Goal: Task Accomplishment & Management: Use online tool/utility

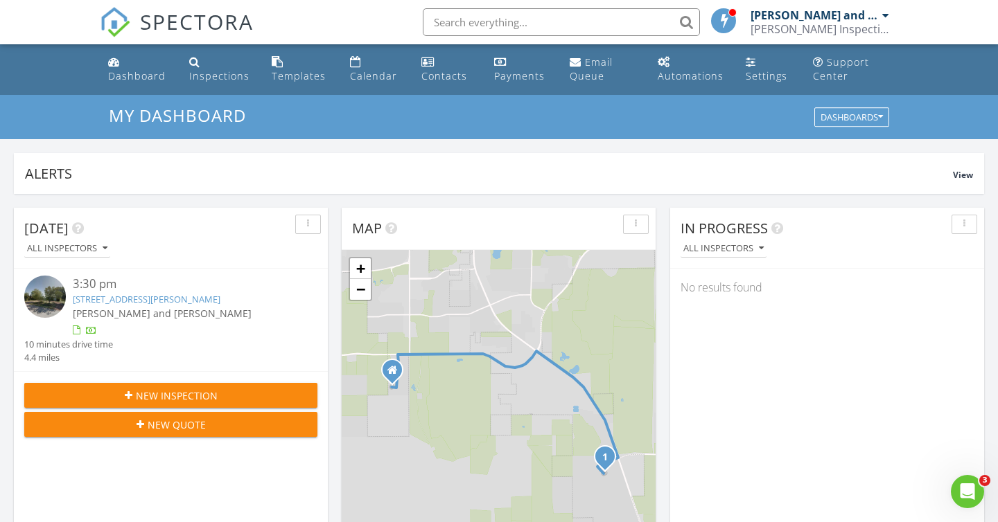
click at [144, 299] on link "7631 Rimrock Dr, Gillette, WY 82718" at bounding box center [147, 299] width 148 height 12
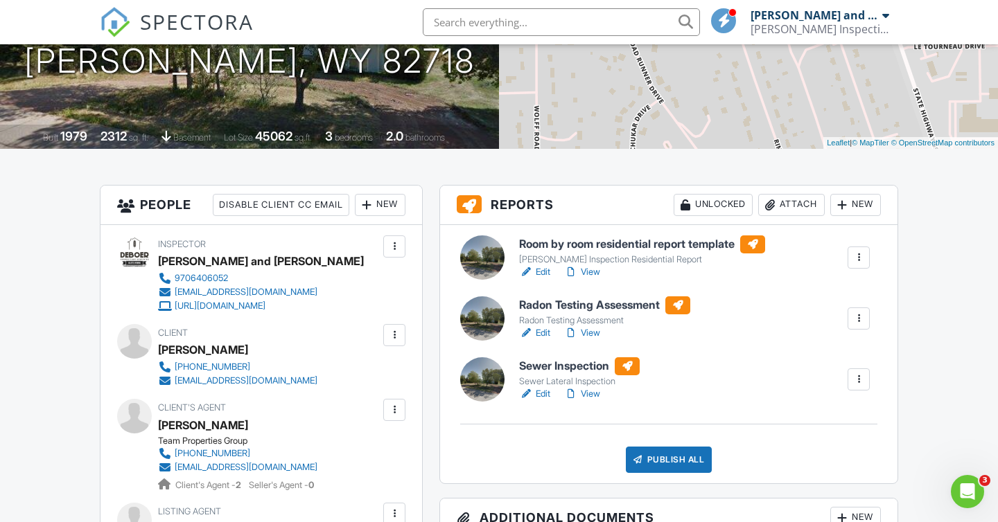
scroll to position [256, 0]
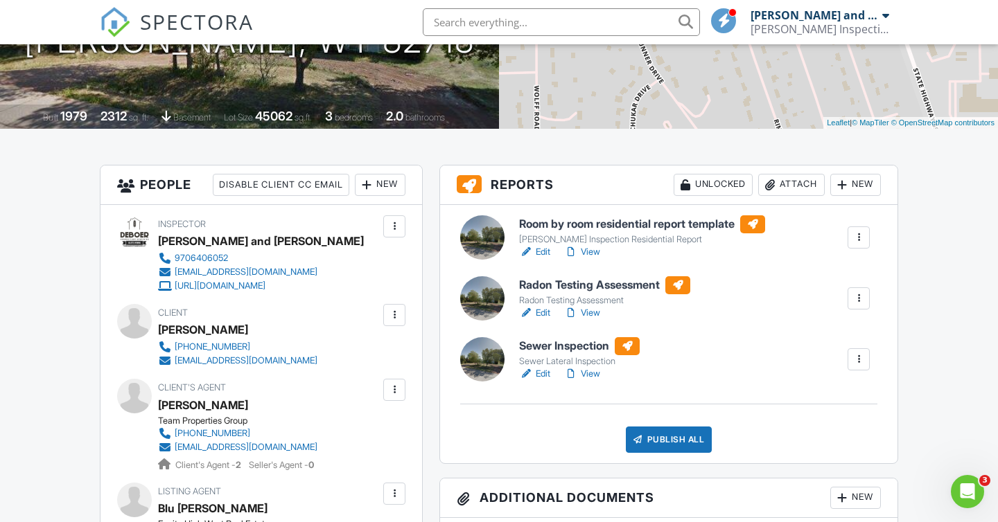
click at [543, 314] on link "Edit" at bounding box center [534, 313] width 31 height 14
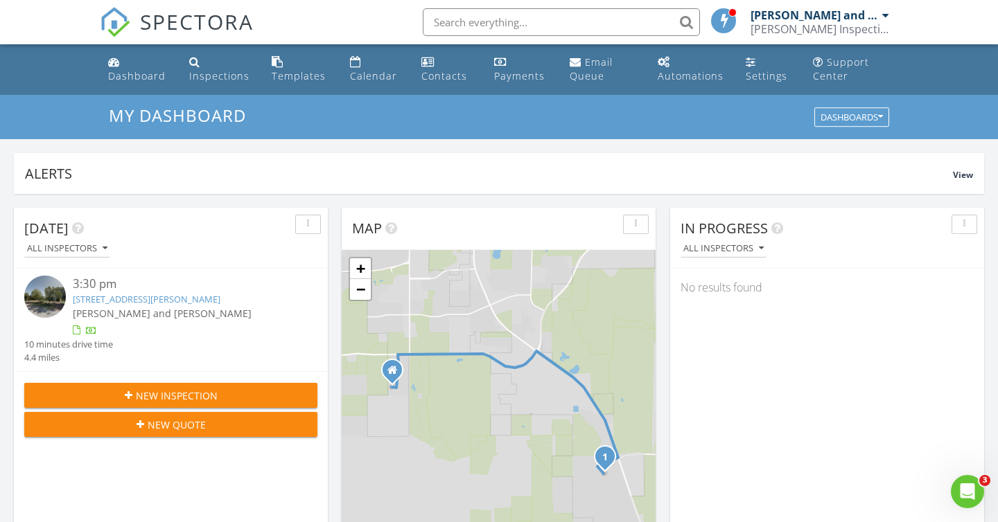
click at [101, 301] on link "[STREET_ADDRESS][PERSON_NAME]" at bounding box center [147, 299] width 148 height 12
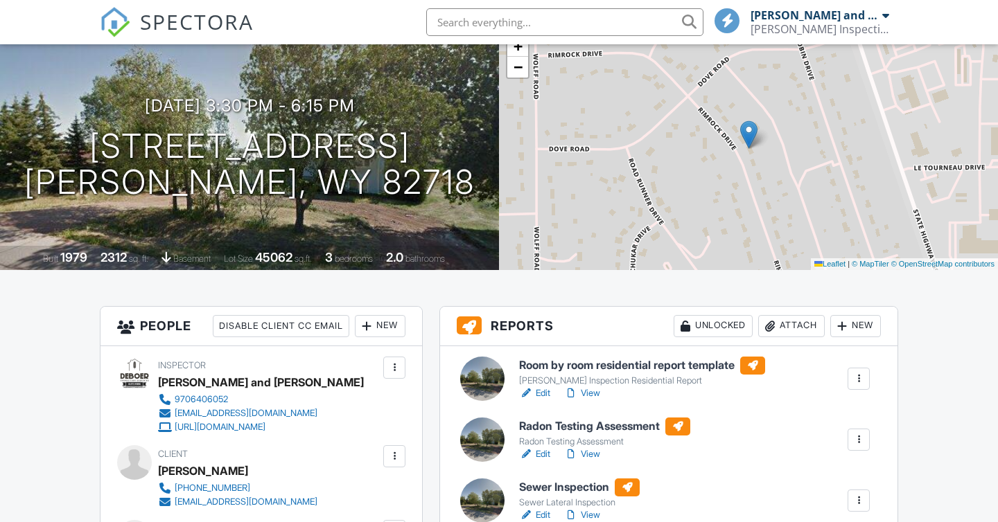
scroll to position [118, 0]
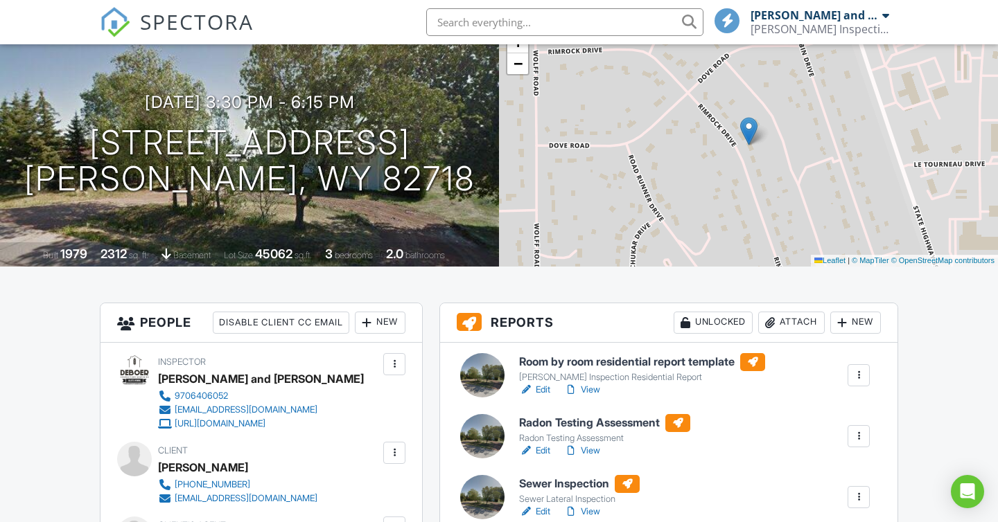
click at [543, 389] on link "Edit" at bounding box center [534, 390] width 31 height 14
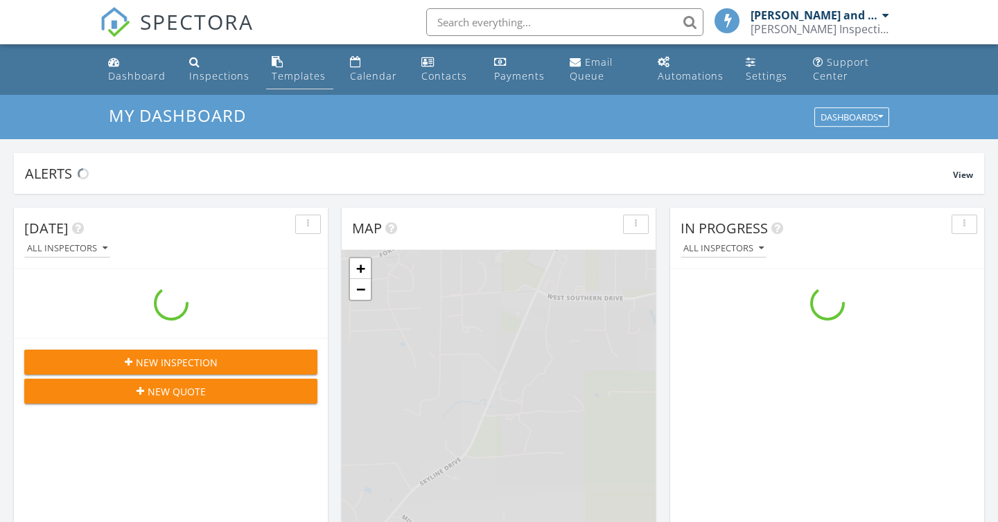
scroll to position [1262, 998]
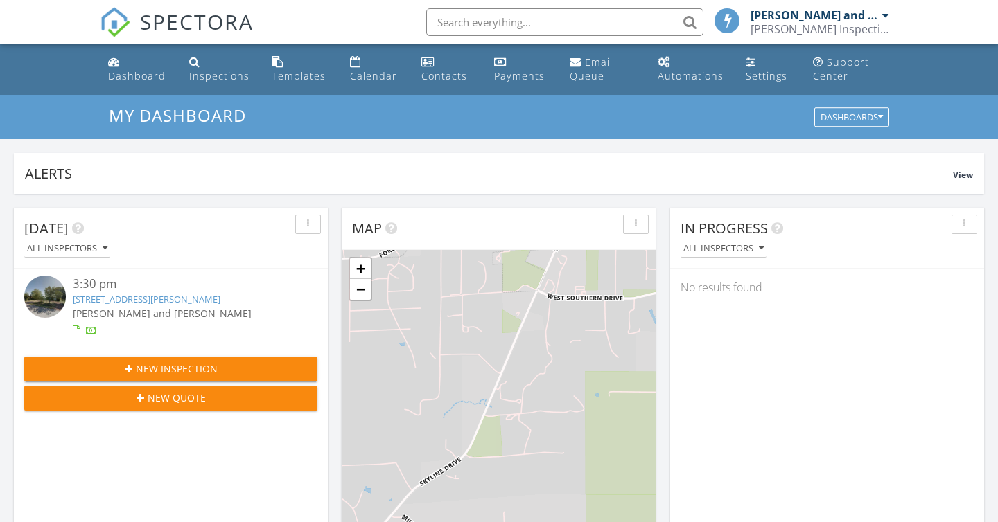
click at [294, 70] on div "Templates" at bounding box center [299, 75] width 54 height 13
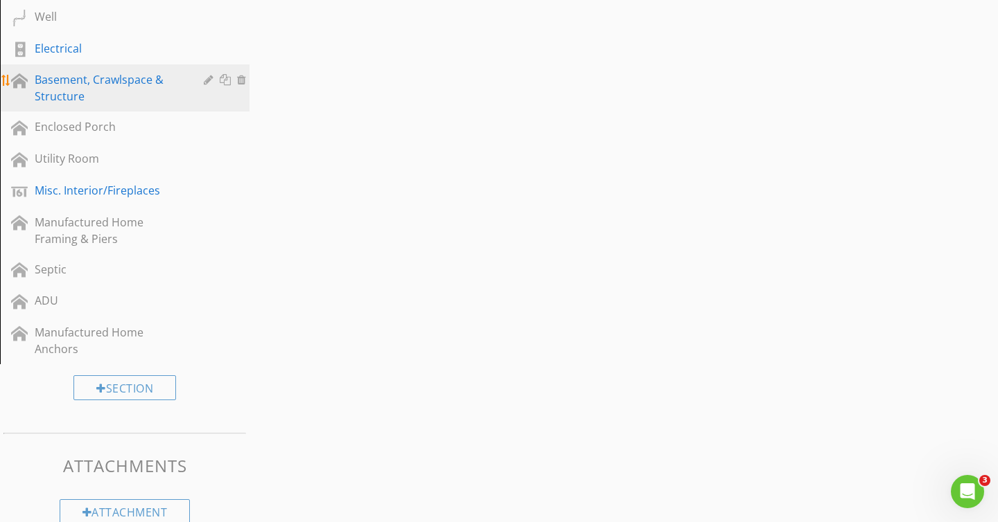
scroll to position [939, 0]
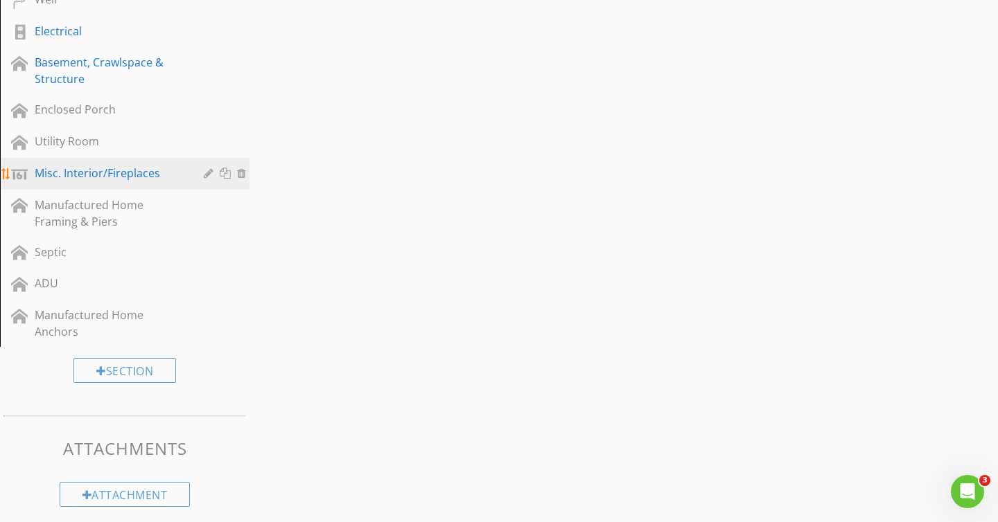
click at [129, 182] on div "Misc. Interior/Fireplaces" at bounding box center [135, 174] width 201 height 18
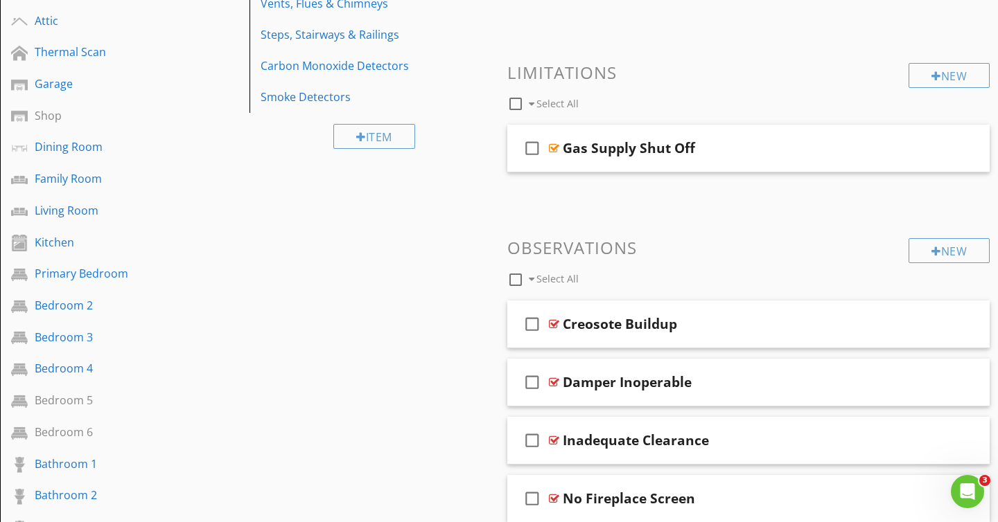
scroll to position [277, 0]
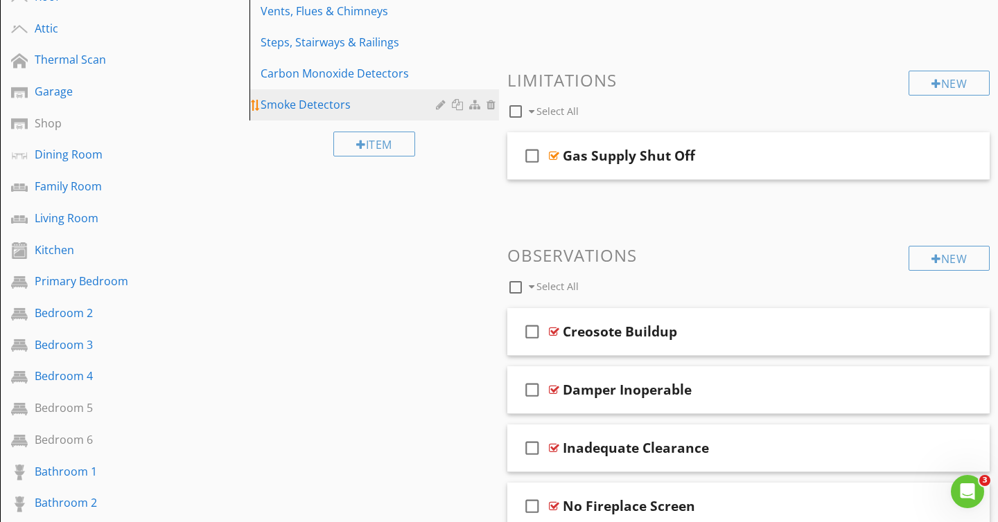
click at [306, 91] on link "Smoke Detectors" at bounding box center [376, 104] width 245 height 30
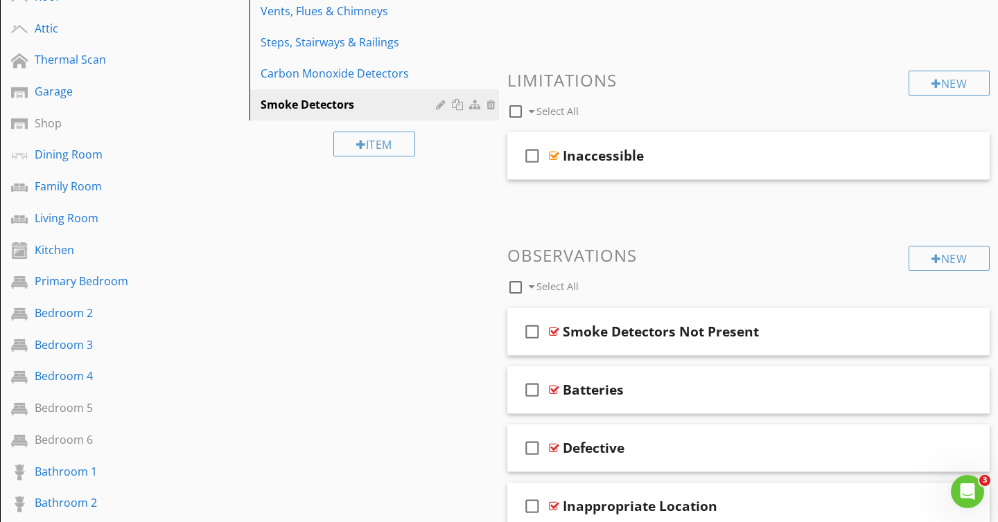
scroll to position [281, 0]
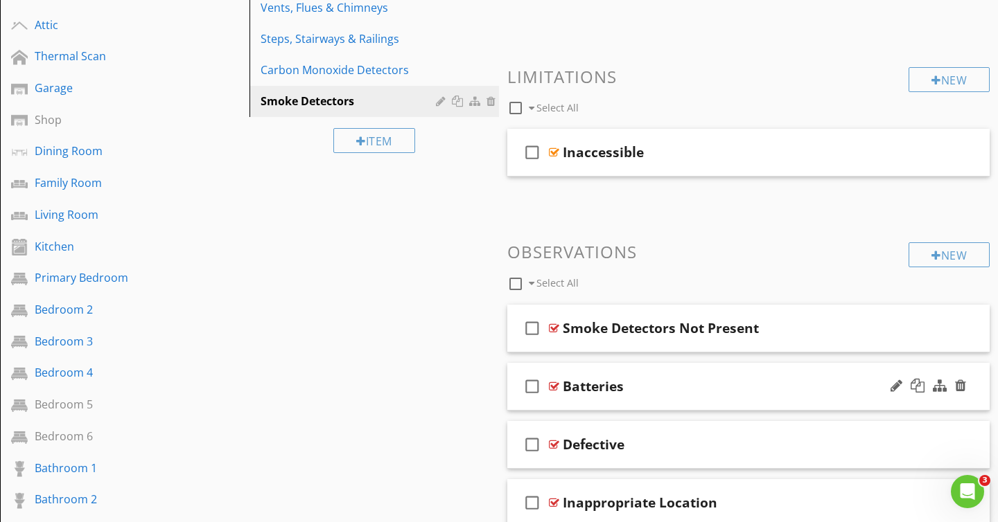
click at [531, 387] on icon "check_box_outline_blank" at bounding box center [532, 386] width 22 height 33
click at [896, 387] on div at bounding box center [896, 386] width 12 height 14
click at [818, 406] on div "check_box Batteries" at bounding box center [748, 387] width 482 height 48
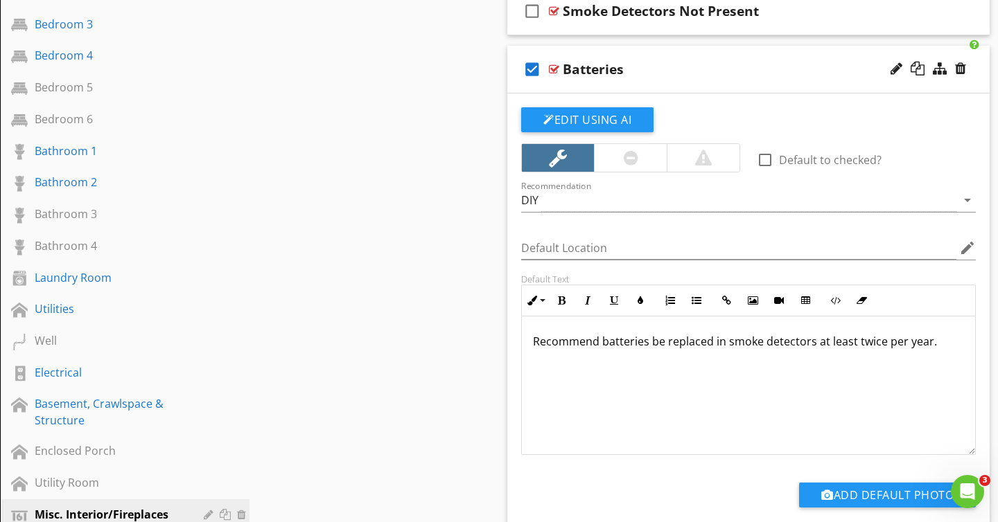
scroll to position [603, 0]
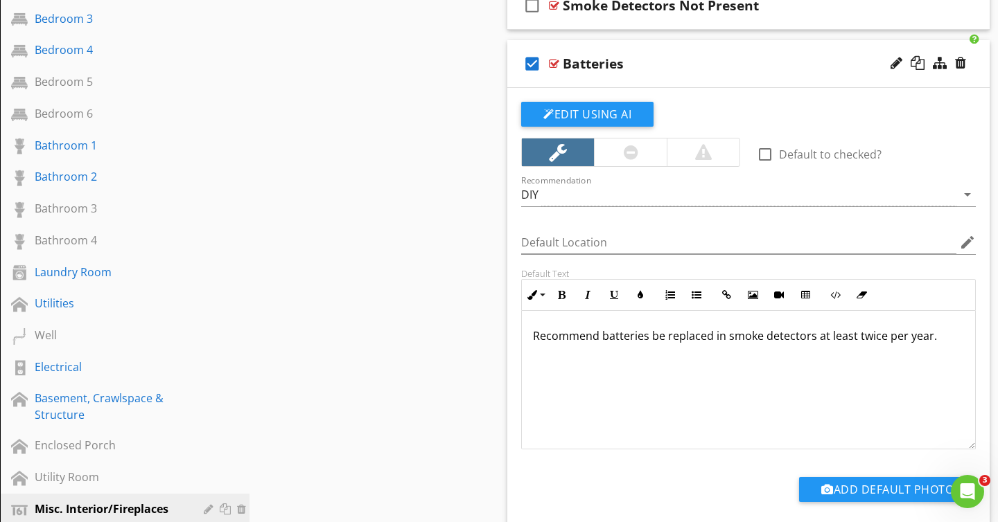
click at [765, 154] on div at bounding box center [765, 155] width 24 height 24
checkbox input "true"
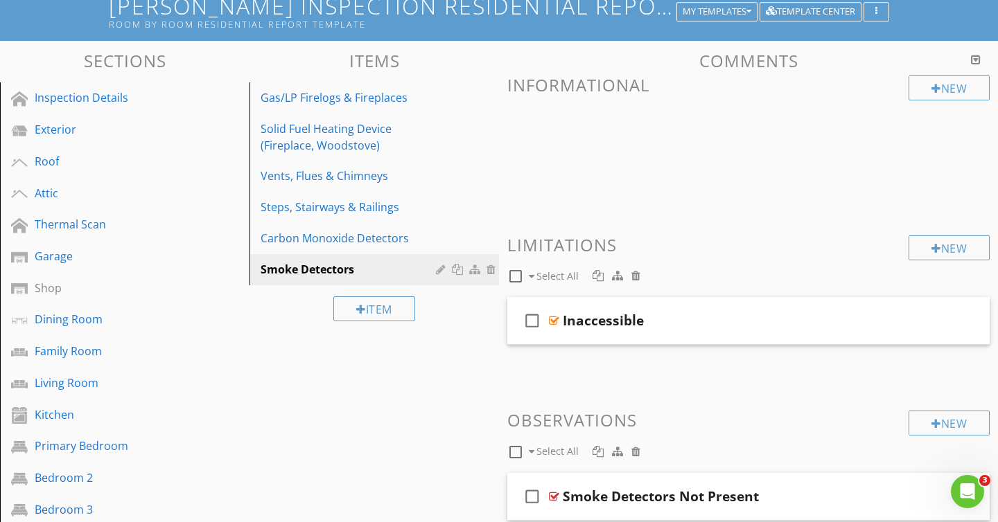
scroll to position [0, 0]
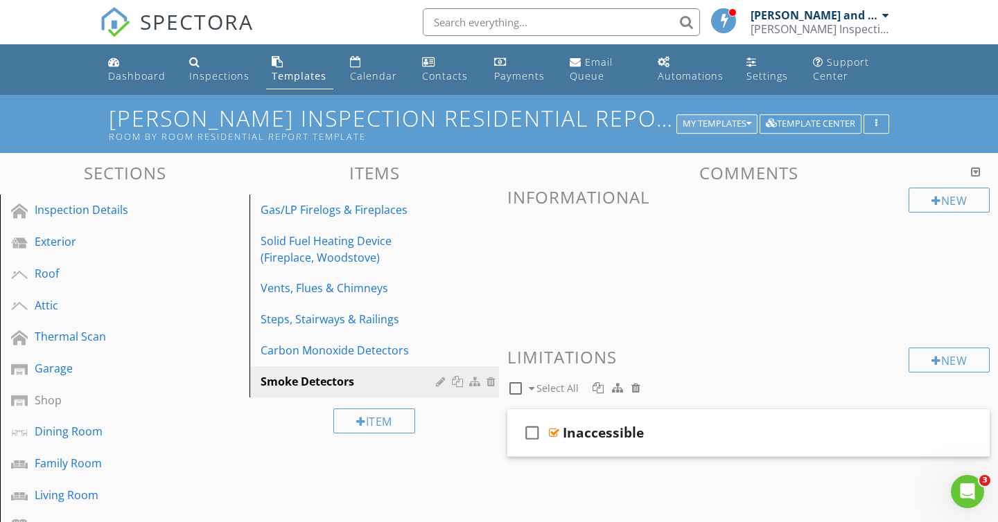
click at [735, 126] on div "My Templates" at bounding box center [716, 124] width 69 height 10
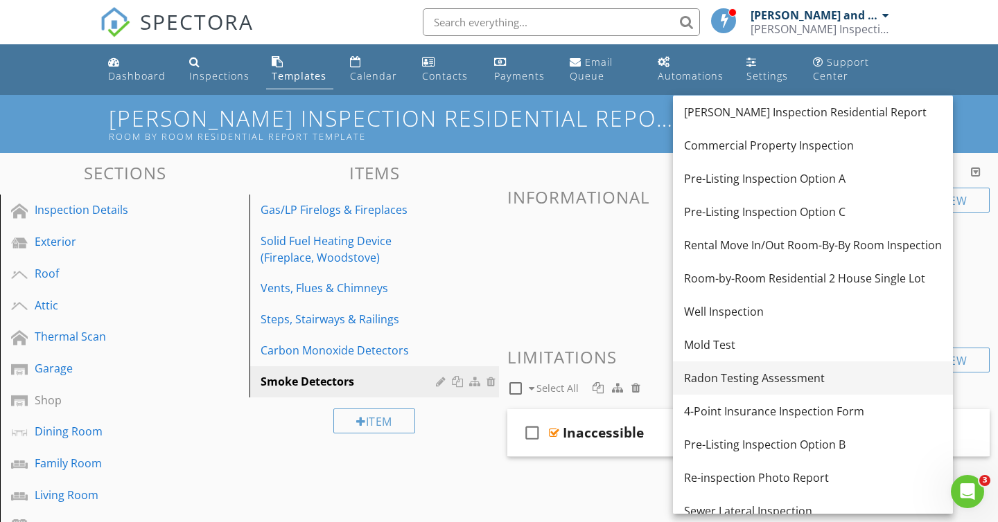
click at [718, 378] on div "Radon Testing Assessment" at bounding box center [813, 378] width 258 height 17
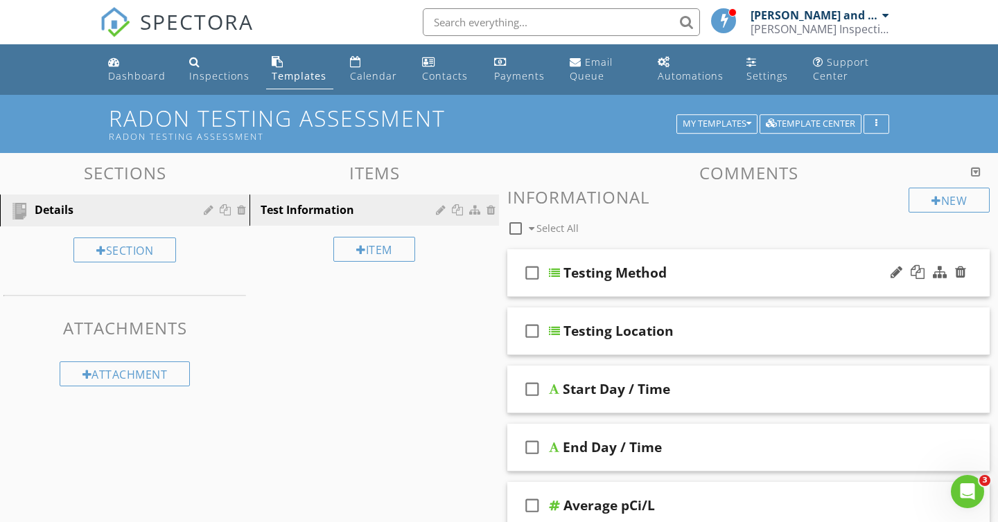
click at [701, 275] on div "Testing Method" at bounding box center [733, 273] width 341 height 17
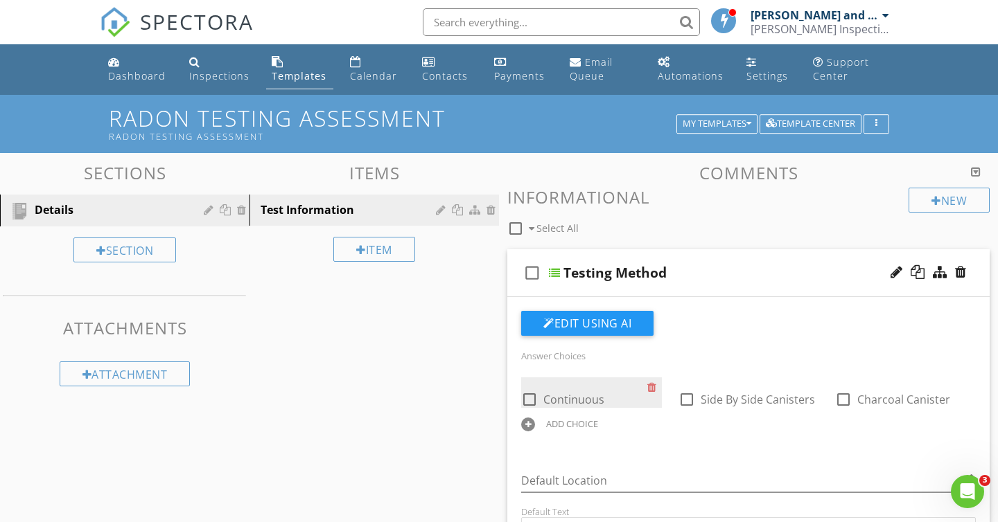
click at [533, 398] on div at bounding box center [530, 400] width 24 height 24
checkbox input "true"
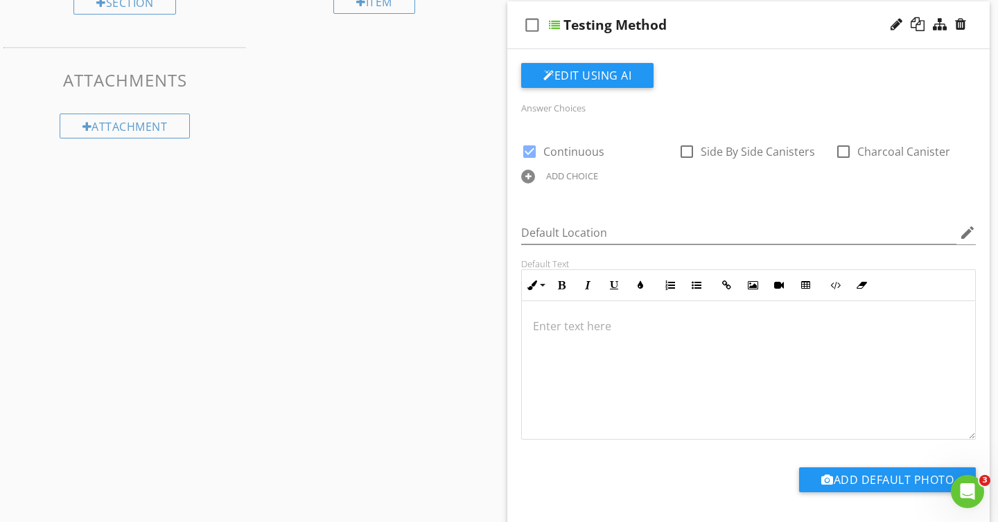
click at [534, 24] on icon "check_box_outline_blank" at bounding box center [532, 24] width 22 height 33
click at [836, 86] on div "Edit Using AI" at bounding box center [748, 81] width 454 height 36
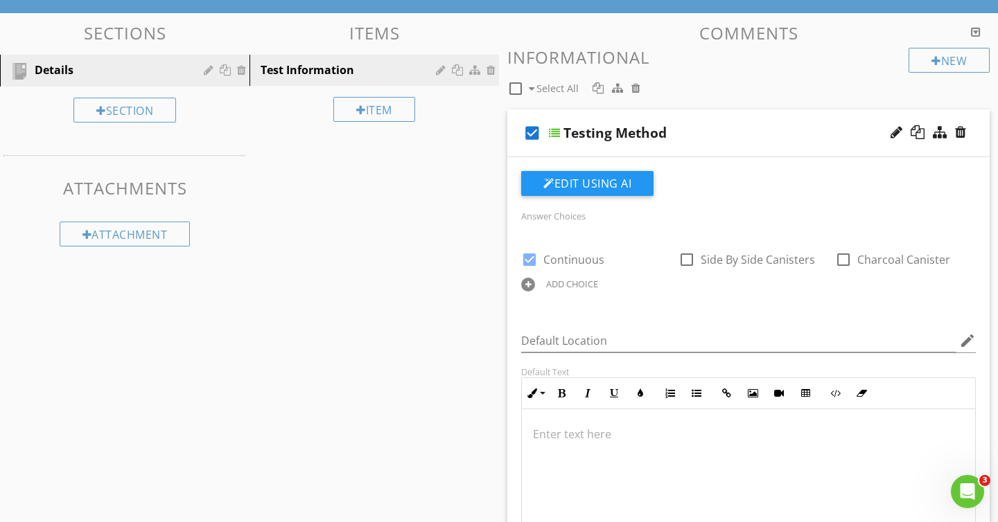
scroll to position [139, 0]
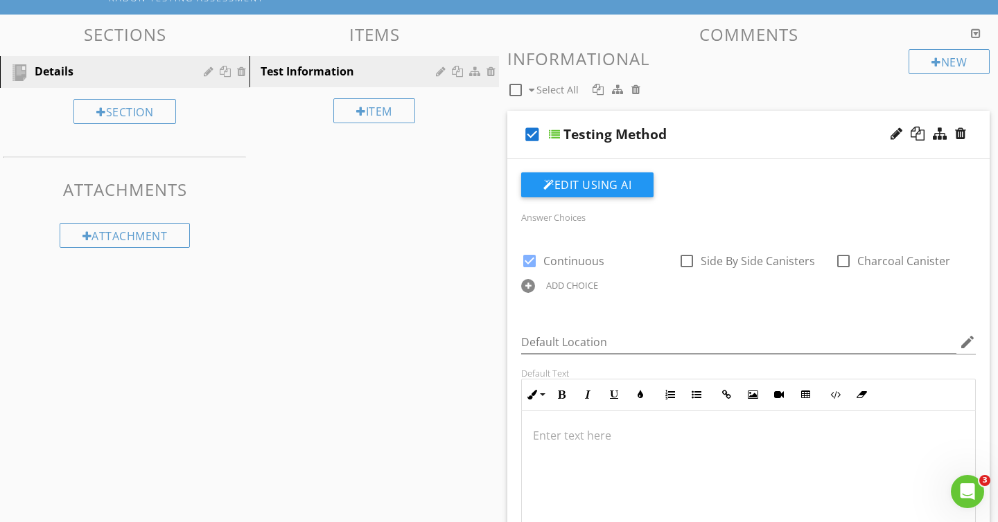
click at [896, 139] on div at bounding box center [896, 134] width 12 height 14
click at [896, 153] on div "check_box Testing Method" at bounding box center [748, 135] width 482 height 48
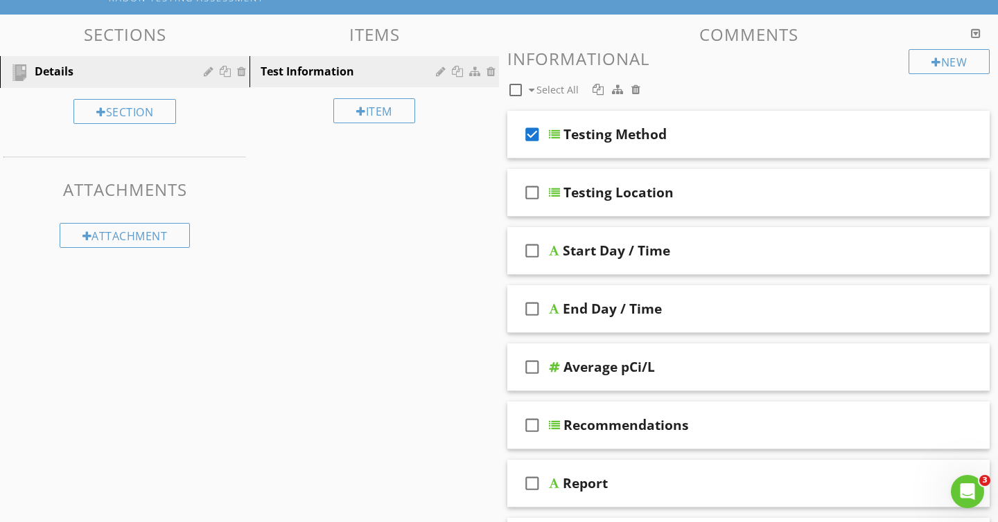
click at [849, 138] on div "Testing Method" at bounding box center [733, 134] width 341 height 17
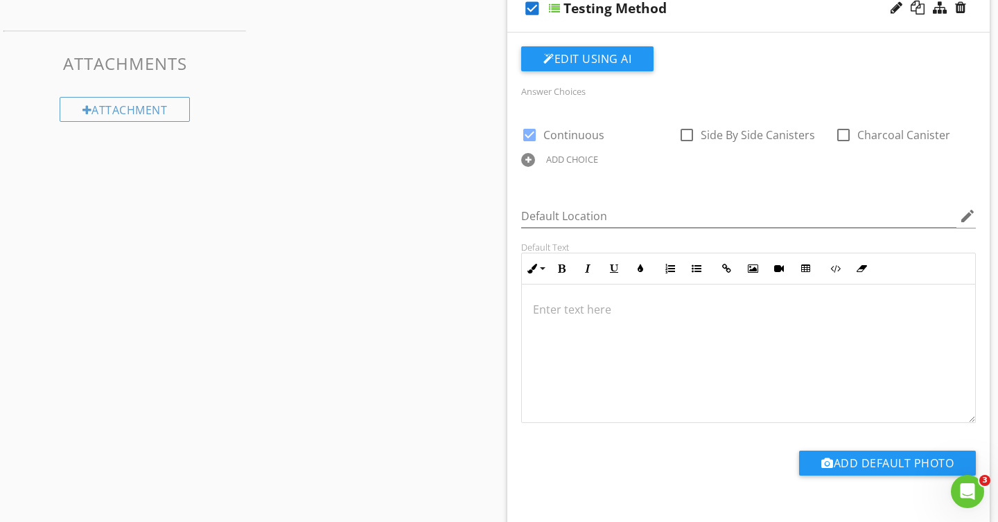
scroll to position [0, 0]
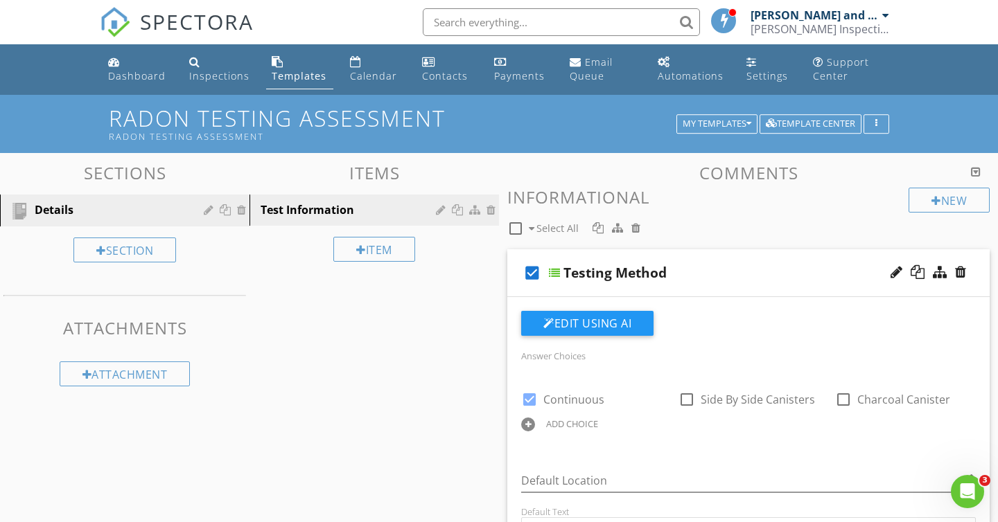
click at [200, 16] on span "SPECTORA" at bounding box center [197, 21] width 114 height 29
